Goal: Task Accomplishment & Management: Manage account settings

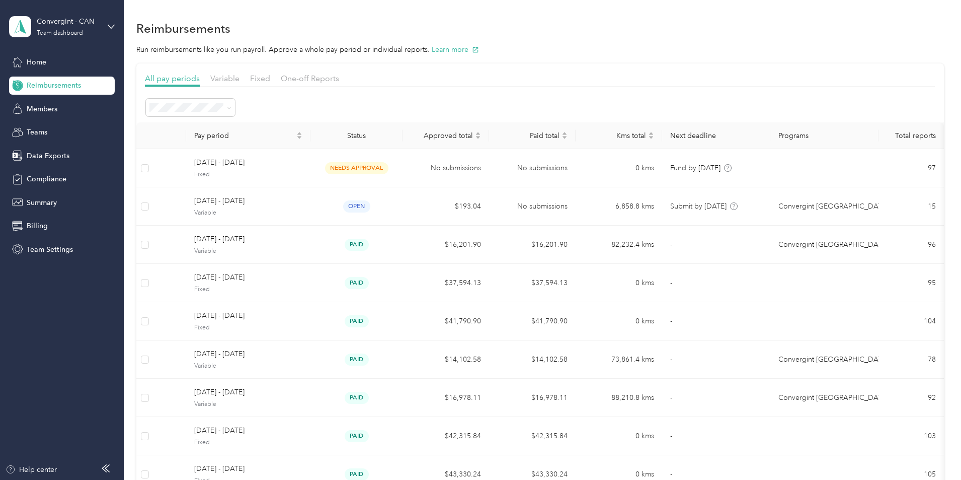
scroll to position [71, 0]
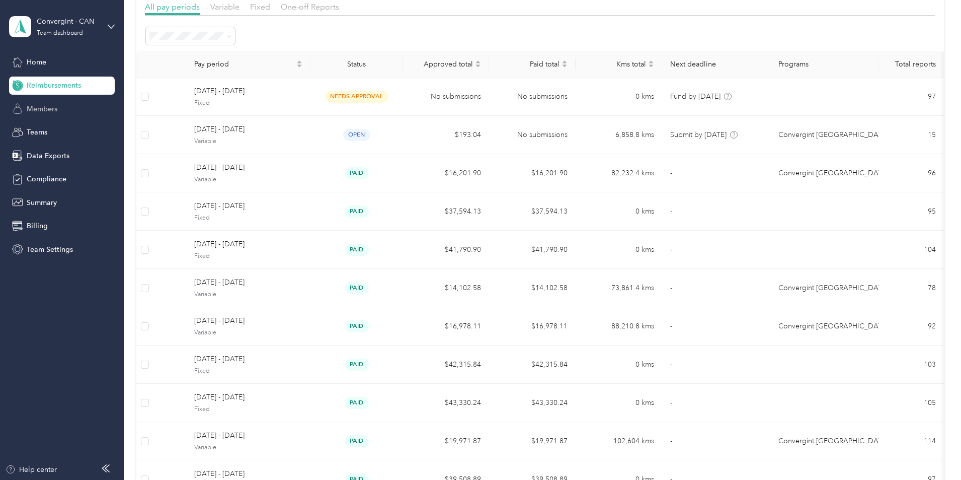
click at [63, 108] on div "Members" at bounding box center [62, 109] width 106 height 18
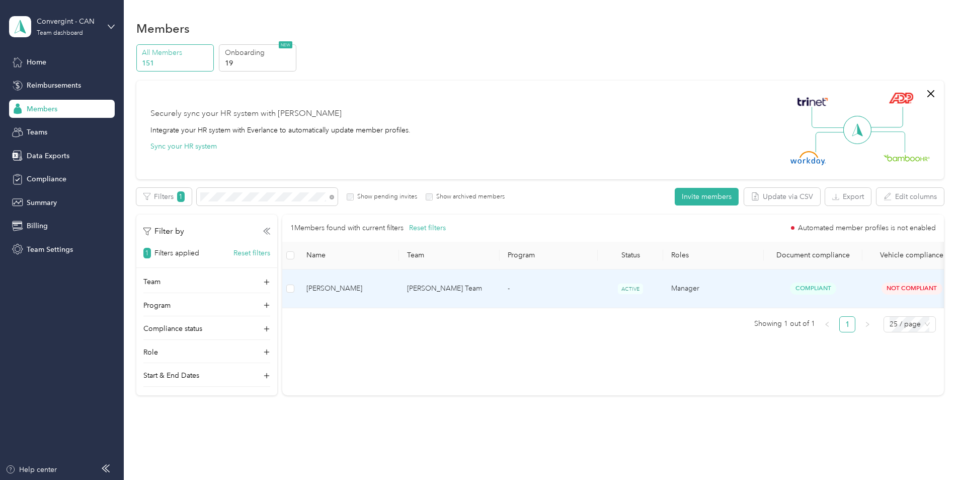
click at [391, 288] on span "[PERSON_NAME]" at bounding box center [349, 288] width 85 height 11
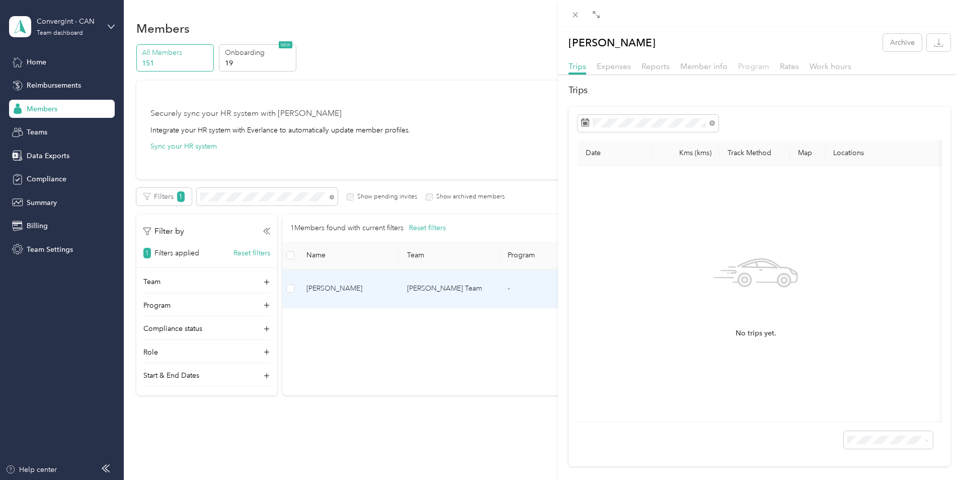
click at [765, 67] on span "Program" at bounding box center [753, 66] width 31 height 10
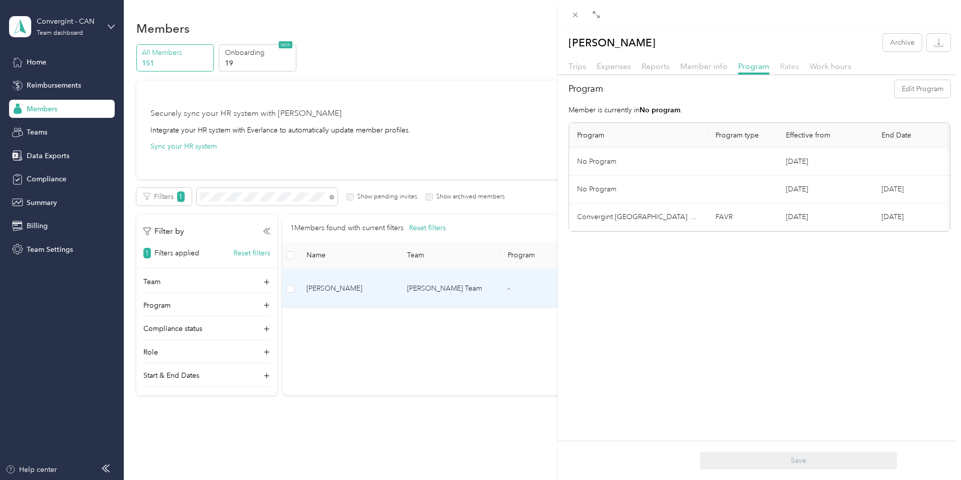
click at [788, 70] on div "Rates" at bounding box center [789, 66] width 19 height 13
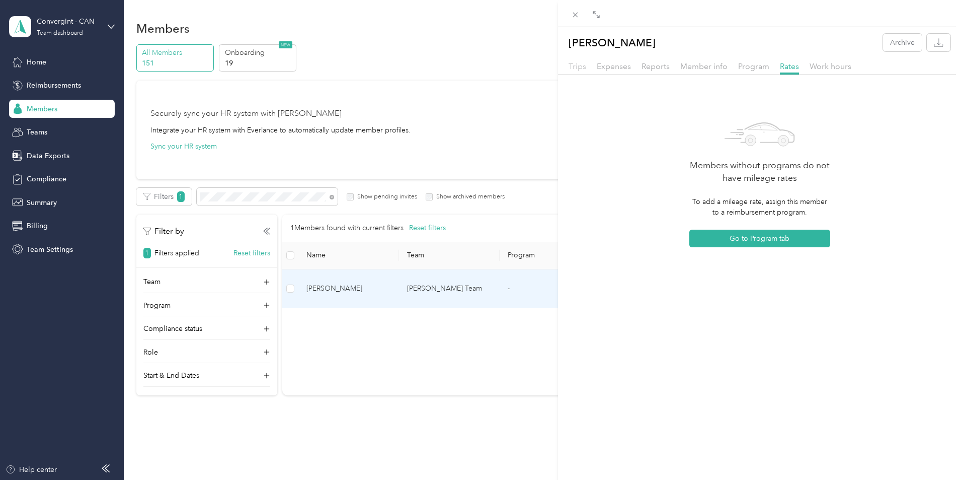
click at [573, 65] on span "Trips" at bounding box center [578, 66] width 18 height 10
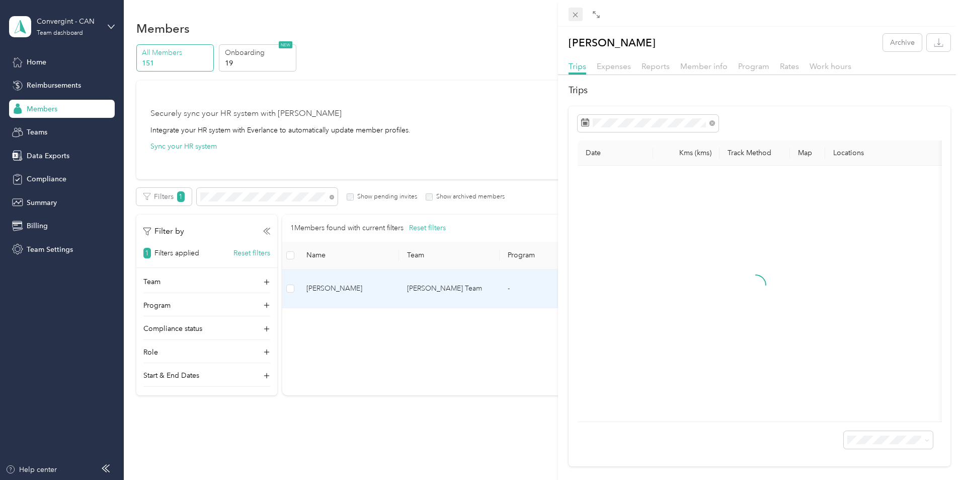
click at [573, 14] on icon at bounding box center [575, 15] width 9 height 9
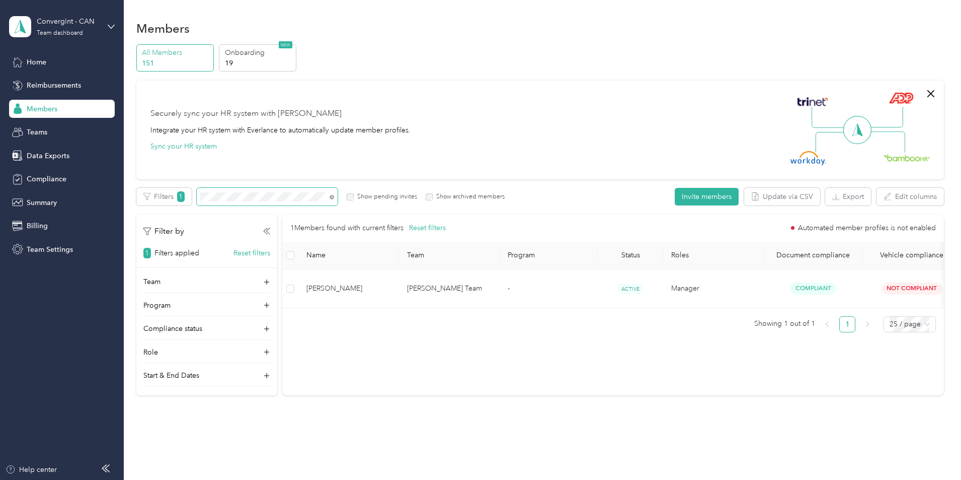
click at [318, 190] on span at bounding box center [267, 197] width 141 height 18
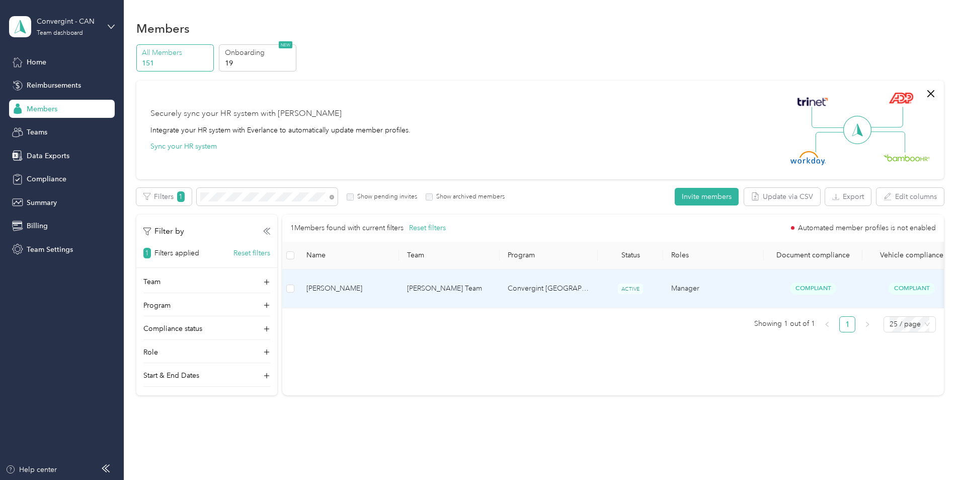
click at [391, 287] on span "[PERSON_NAME]" at bounding box center [349, 288] width 85 height 11
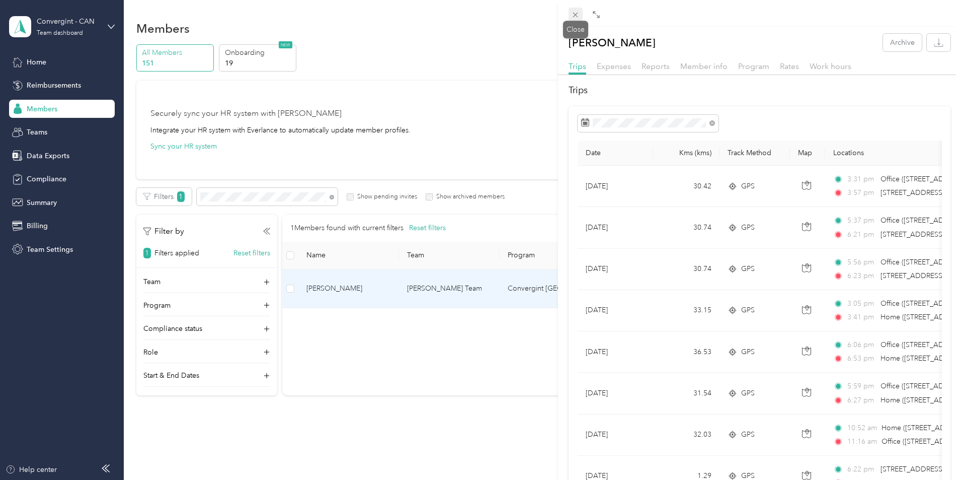
click at [574, 14] on icon at bounding box center [575, 15] width 9 height 9
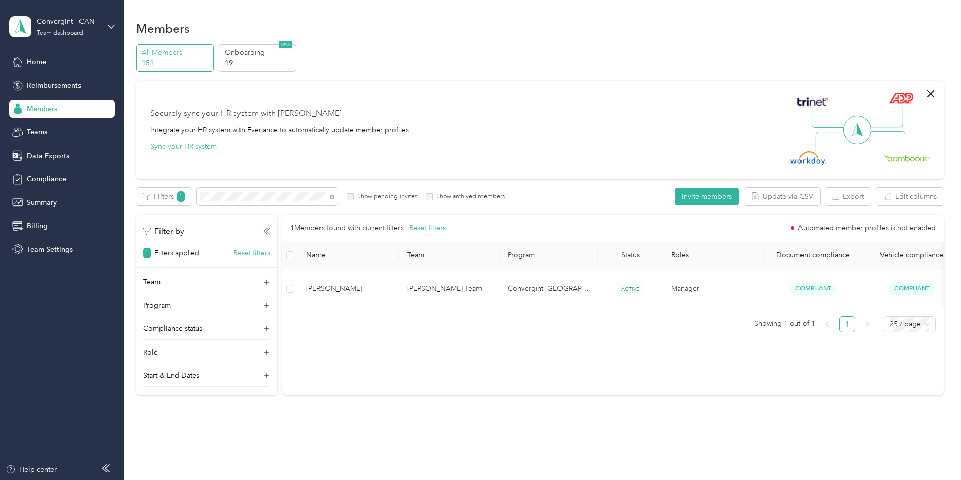
click at [559, 53] on div "All Members 151 Onboarding 19 NEW" at bounding box center [540, 58] width 808 height 28
click at [57, 61] on div "Home" at bounding box center [62, 62] width 106 height 18
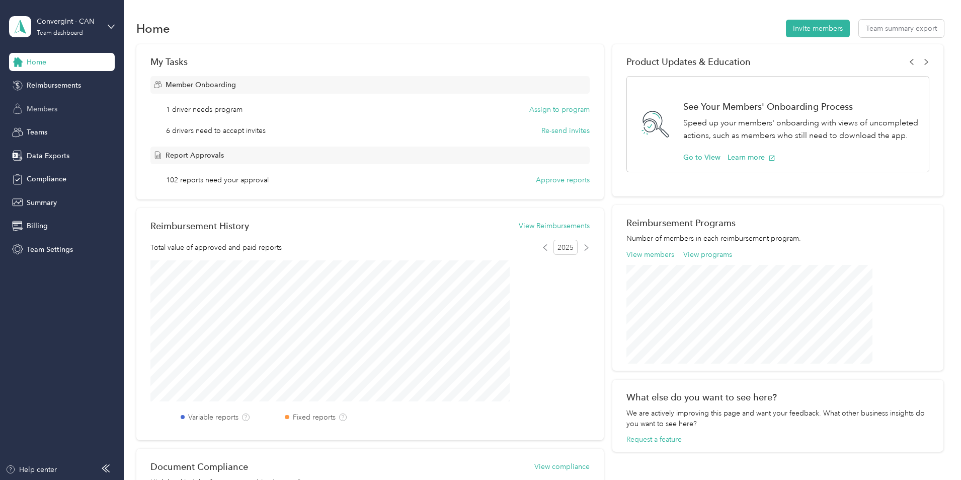
click at [39, 109] on span "Members" at bounding box center [42, 109] width 31 height 11
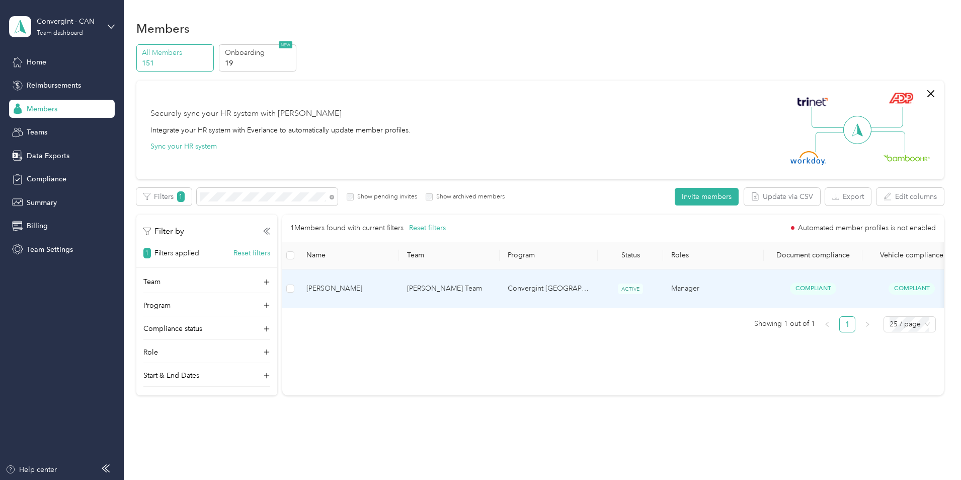
click at [391, 283] on span "[PERSON_NAME]" at bounding box center [349, 288] width 85 height 11
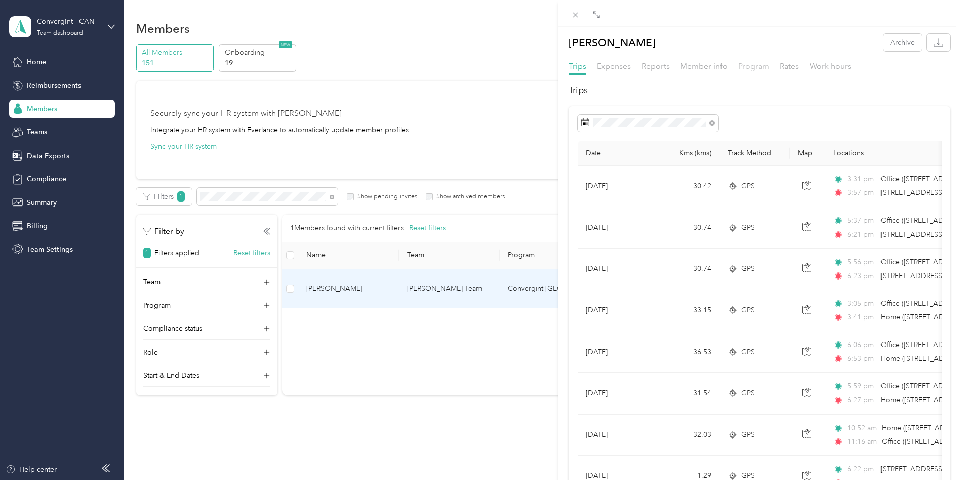
click at [759, 67] on span "Program" at bounding box center [753, 66] width 31 height 10
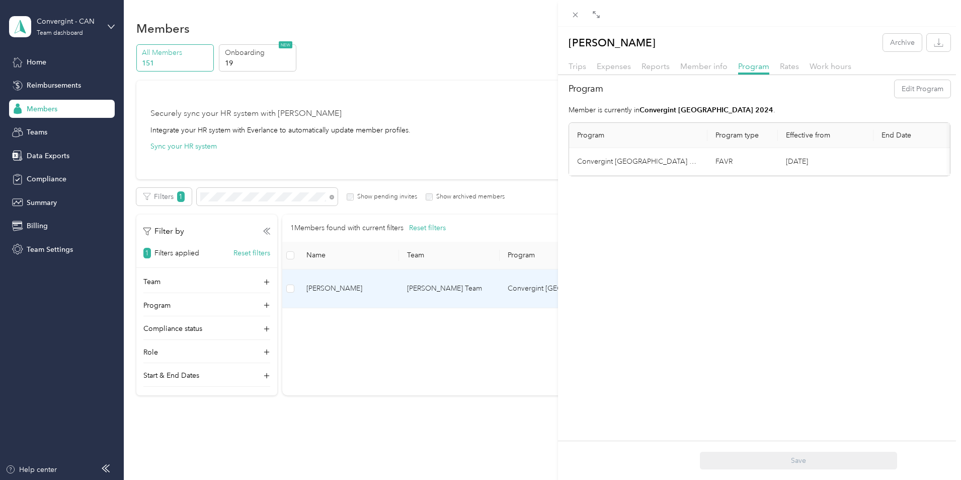
click at [725, 162] on td "FAVR" at bounding box center [743, 162] width 70 height 28
click at [912, 87] on button "Edit Program" at bounding box center [923, 89] width 56 height 18
click at [739, 166] on tr "Compliance verification required New program will go into effect [DATE] Save Ca…" at bounding box center [800, 175] width 463 height 54
click at [658, 278] on div "No program" at bounding box center [638, 277] width 108 height 11
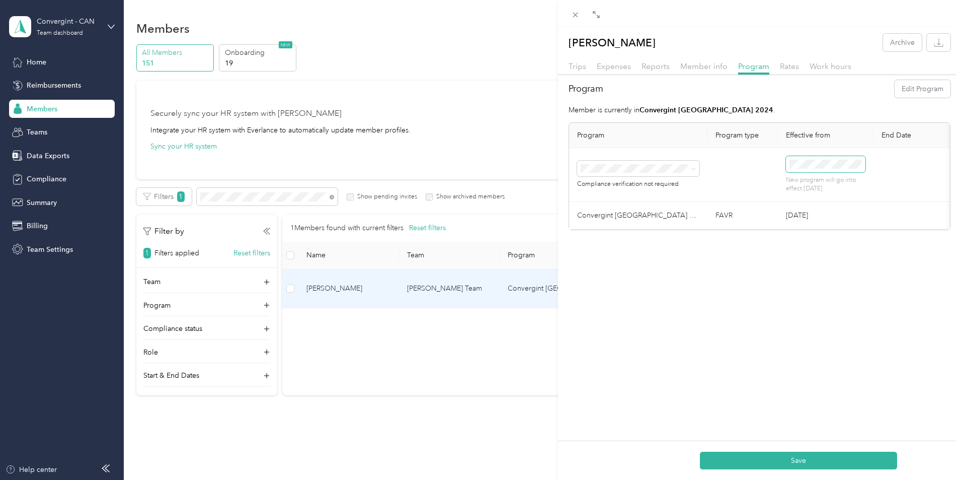
click at [744, 168] on tr "Compliance verification not required New program will go into effect [DATE] Sav…" at bounding box center [800, 175] width 463 height 54
click at [777, 169] on tr "Compliance verification not required New program will go into effect [DATE] Sav…" at bounding box center [800, 175] width 463 height 54
click at [831, 183] on p "New program will go into effect [DATE]" at bounding box center [826, 185] width 80 height 18
click at [773, 465] on button "Save" at bounding box center [798, 460] width 197 height 18
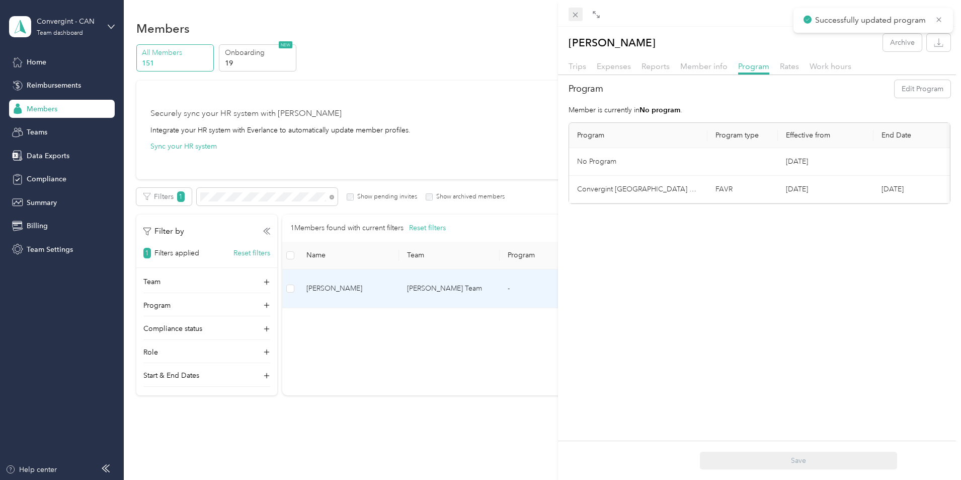
click at [578, 14] on icon at bounding box center [575, 15] width 9 height 9
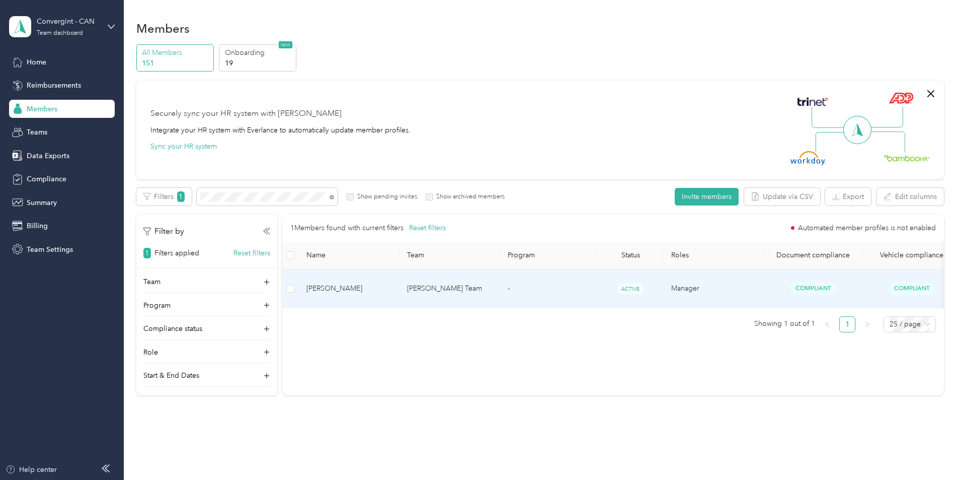
click at [391, 283] on span "[PERSON_NAME]" at bounding box center [349, 288] width 85 height 11
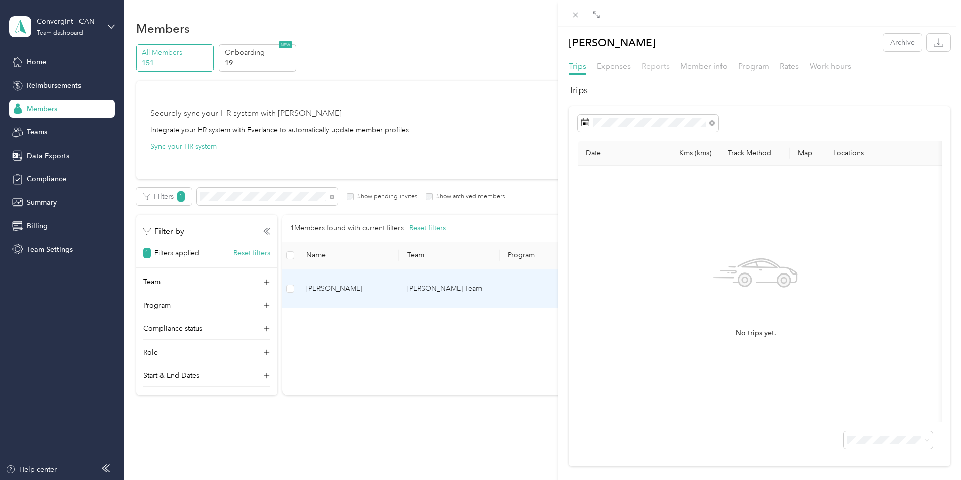
click at [657, 66] on span "Reports" at bounding box center [656, 66] width 28 height 10
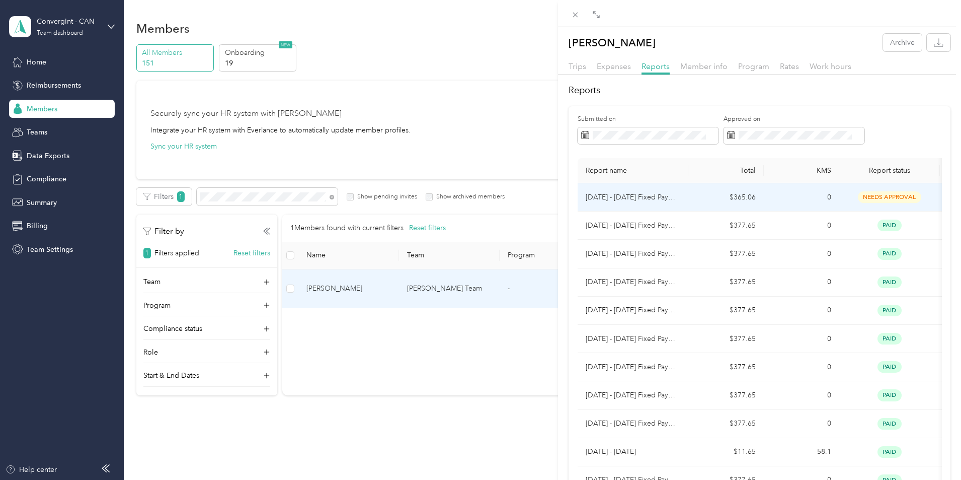
click at [694, 202] on td "$365.06" at bounding box center [727, 197] width 76 height 28
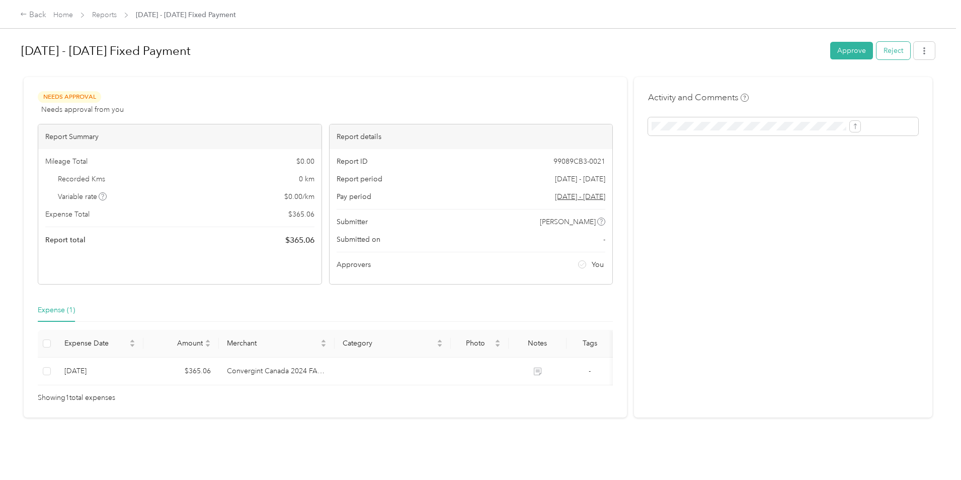
click at [877, 51] on button "Reject" at bounding box center [894, 51] width 34 height 18
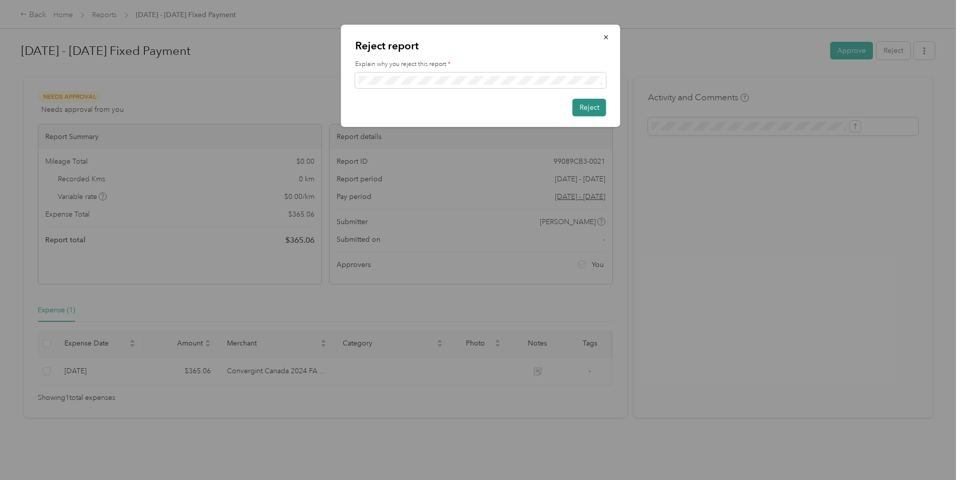
click at [587, 112] on button "Reject" at bounding box center [590, 108] width 34 height 18
